Goal: Task Accomplishment & Management: Use online tool/utility

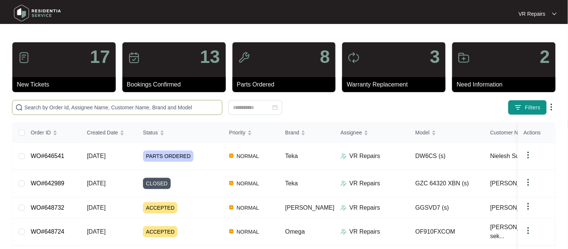
click at [72, 100] on span at bounding box center [117, 107] width 210 height 15
click at [68, 108] on input "text" at bounding box center [121, 107] width 195 height 8
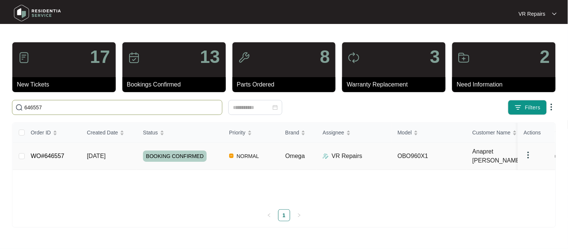
type input "646557"
click at [45, 153] on link "WO#646557" at bounding box center [48, 156] width 34 height 6
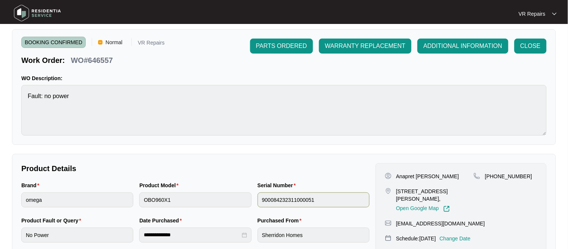
scroll to position [39, 0]
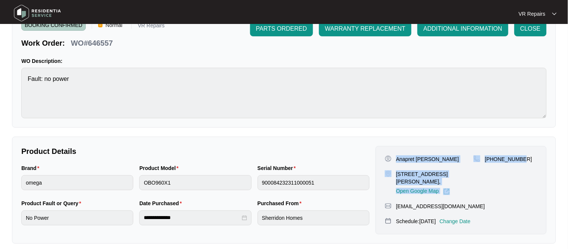
drag, startPoint x: 396, startPoint y: 157, endPoint x: 524, endPoint y: 163, distance: 128.6
click at [525, 163] on div "Anapret [PERSON_NAME] [STREET_ADDRESS][PERSON_NAME], Open Google Map [PHONE_NUM…" at bounding box center [461, 175] width 152 height 40
copy div "Anapret [PERSON_NAME] [STREET_ADDRESS][PERSON_NAME], Open Google Map [PHONE_NUM…"
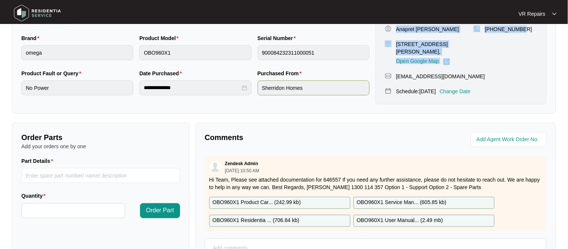
scroll to position [248, 0]
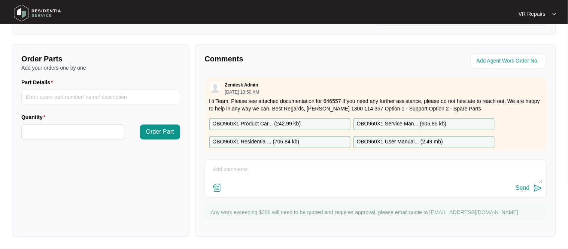
click at [230, 168] on textarea at bounding box center [376, 173] width 334 height 19
paste textarea "Inspected oven and found neutral wire caught in the right hand side fan motor w…"
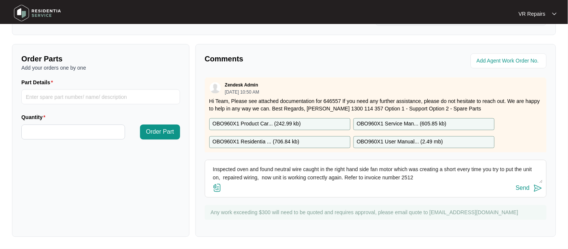
type textarea "Inspected oven and found neutral wire caught in the right hand side fan motor w…"
click at [524, 189] on div "Send" at bounding box center [523, 188] width 14 height 7
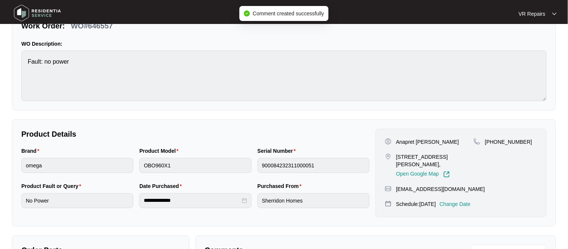
scroll to position [0, 0]
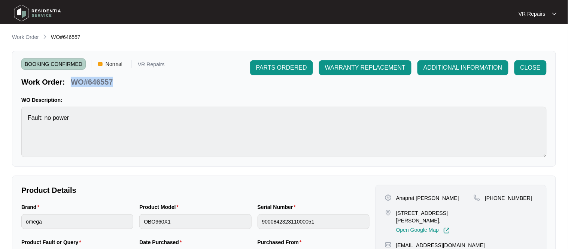
drag, startPoint x: 112, startPoint y: 81, endPoint x: 74, endPoint y: 81, distance: 38.6
click at [74, 81] on div "WO#646557" at bounding box center [92, 80] width 48 height 13
copy p "WO#646557"
click at [530, 66] on span "CLOSE" at bounding box center [531, 67] width 20 height 9
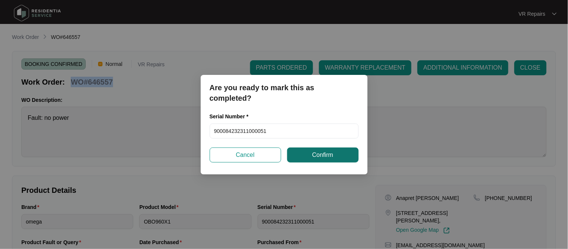
click at [323, 154] on span "Confirm" at bounding box center [322, 155] width 21 height 9
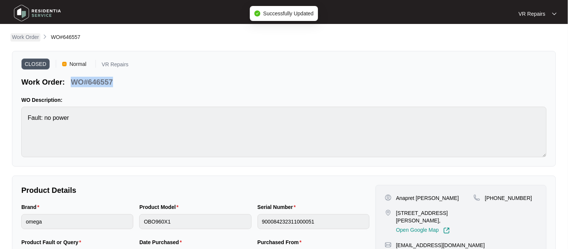
click at [21, 38] on p "Work Order" at bounding box center [25, 36] width 27 height 7
